Goal: Task Accomplishment & Management: Complete application form

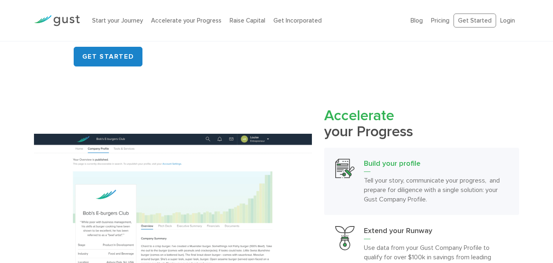
scroll to position [751, 0]
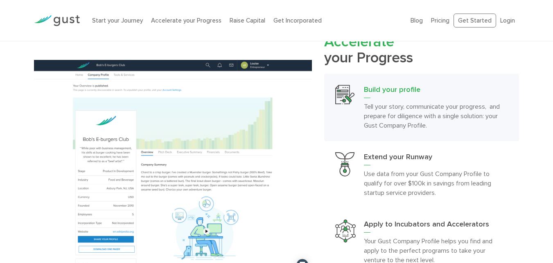
click at [394, 85] on h3 "Build your profile" at bounding box center [436, 91] width 145 height 13
click at [385, 85] on h3 "Build your profile" at bounding box center [436, 91] width 145 height 13
click at [386, 152] on h3 "Extend your Runway" at bounding box center [436, 158] width 145 height 13
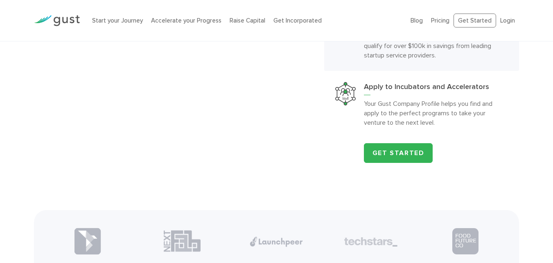
scroll to position [689, 0]
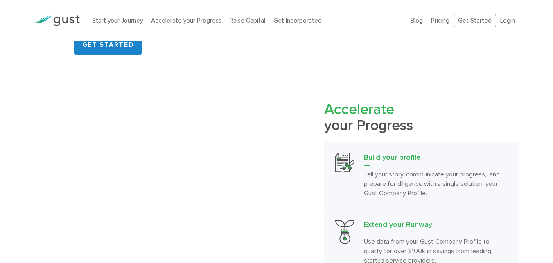
click at [385, 152] on h3 "Build your profile" at bounding box center [436, 158] width 145 height 13
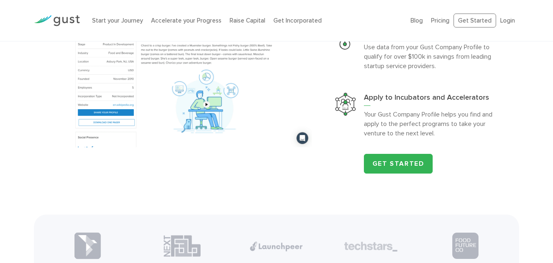
scroll to position [894, 0]
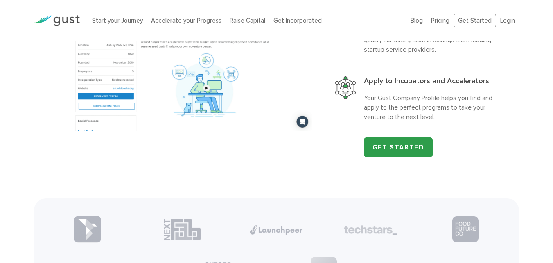
click at [410, 137] on link "Get Started" at bounding box center [398, 147] width 69 height 20
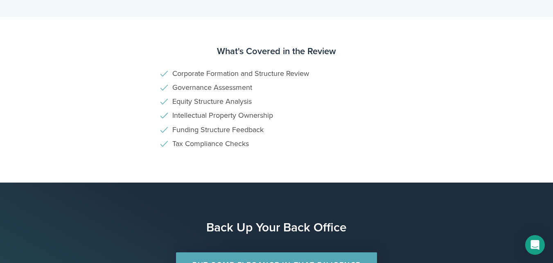
scroll to position [613, 0]
